Goal: Task Accomplishment & Management: Manage account settings

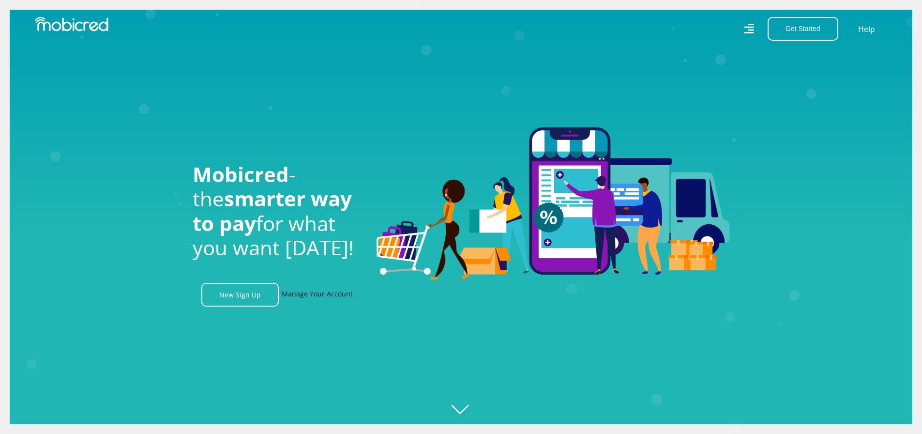
scroll to position [0, 2207]
click at [316, 300] on link "Manage Your Account" at bounding box center [317, 295] width 71 height 24
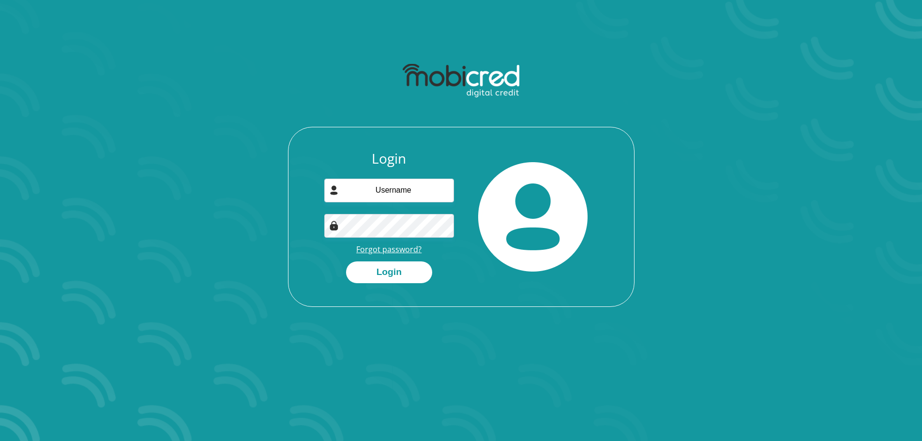
click at [395, 250] on link "Forgot password?" at bounding box center [388, 249] width 65 height 11
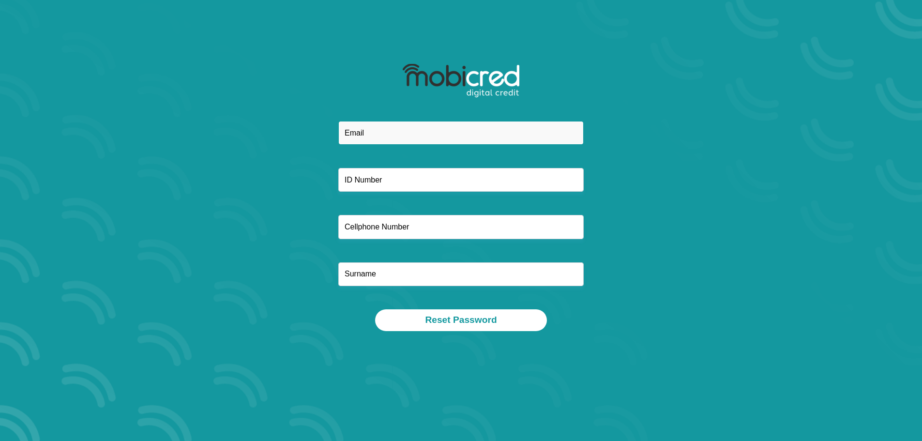
click at [393, 138] on input "email" at bounding box center [460, 133] width 245 height 24
type input "mleroux@cci.co.za"
type input "0749934934"
type input "Le Roux"
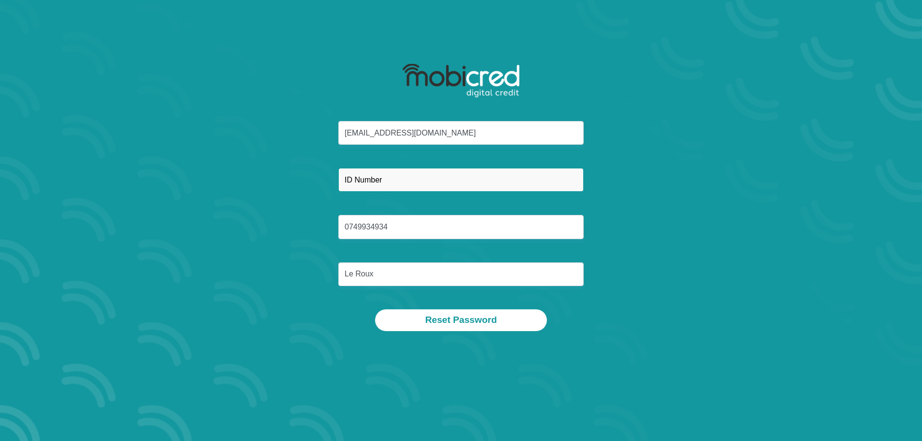
click at [369, 185] on input "text" at bounding box center [460, 180] width 245 height 24
type input "6809185025083"
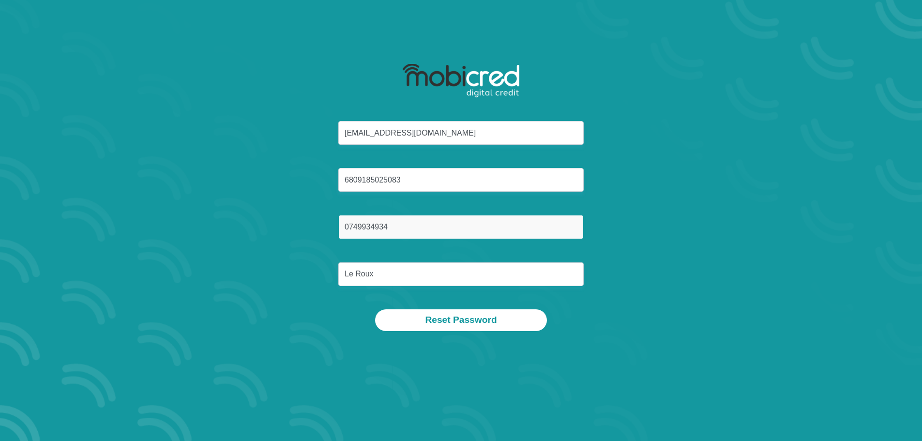
click at [388, 226] on input "0749934934" at bounding box center [460, 227] width 245 height 24
click at [297, 270] on div "mleroux@cci.co.za 6809185025083 0749934934 Le Roux" at bounding box center [461, 215] width 520 height 188
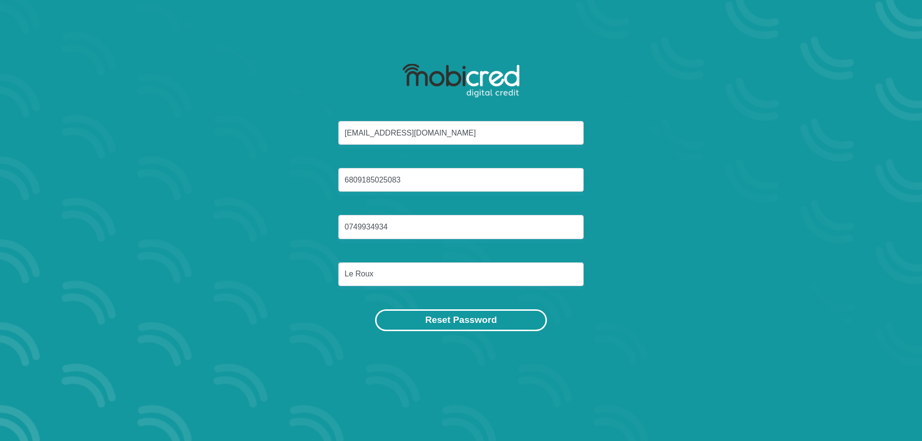
click at [458, 321] on button "Reset Password" at bounding box center [460, 320] width 171 height 22
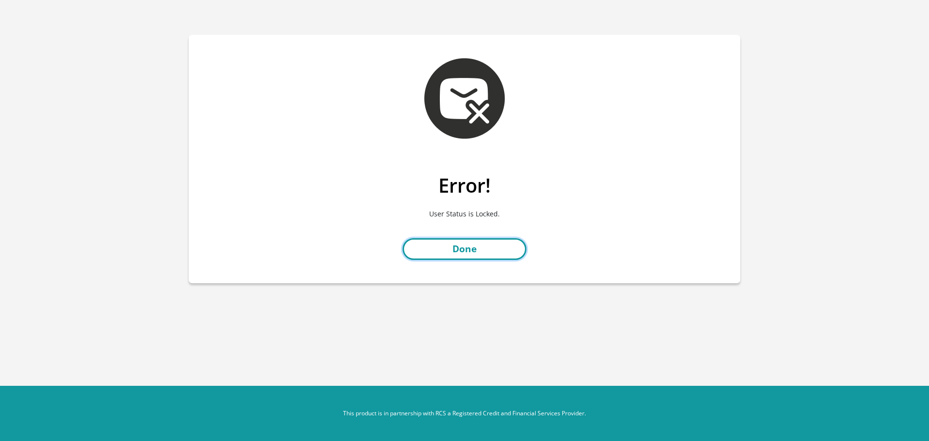
click at [447, 244] on link "Done" at bounding box center [465, 249] width 124 height 22
